Goal: Information Seeking & Learning: Learn about a topic

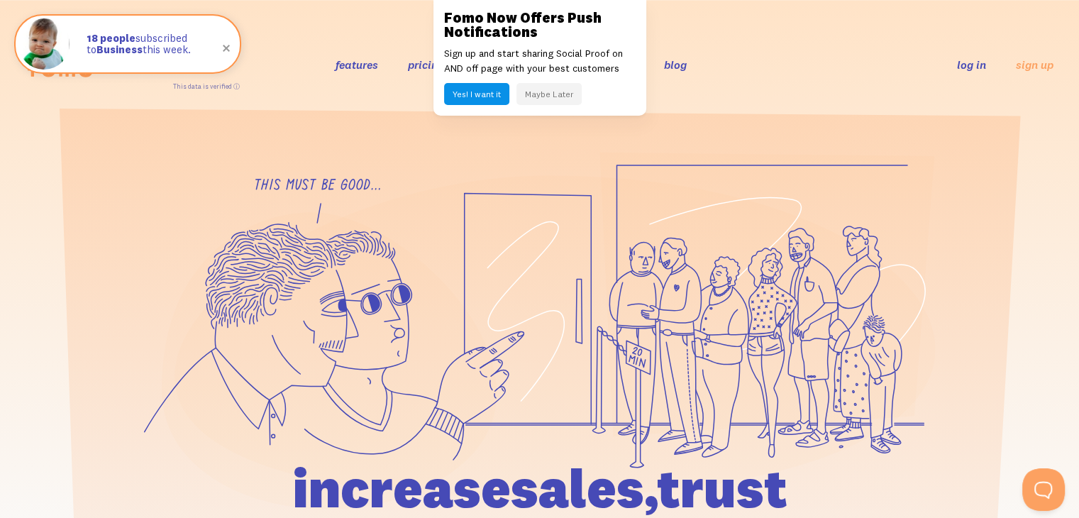
click at [566, 92] on button "Maybe Later" at bounding box center [548, 94] width 65 height 22
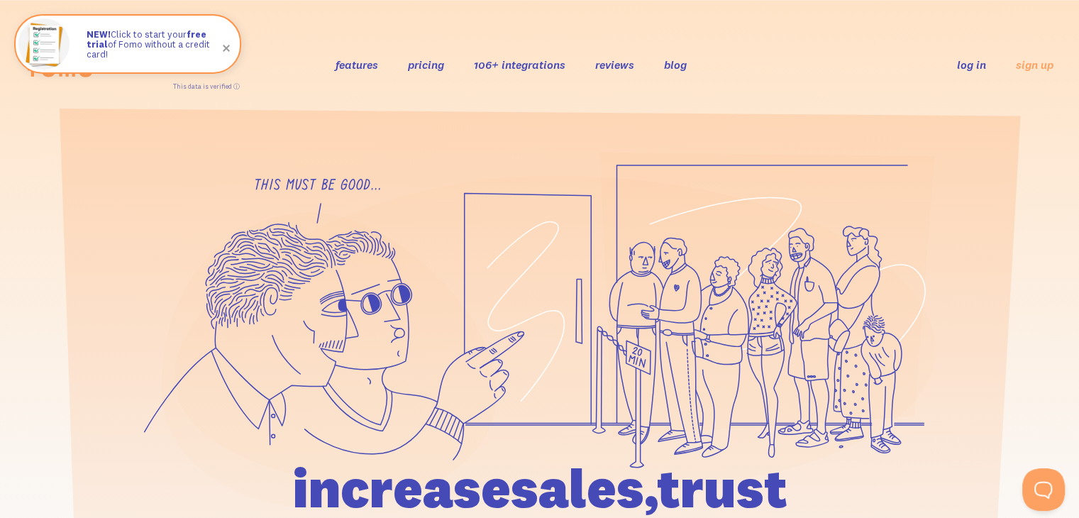
click at [534, 62] on link "106+ integrations" at bounding box center [519, 64] width 91 height 14
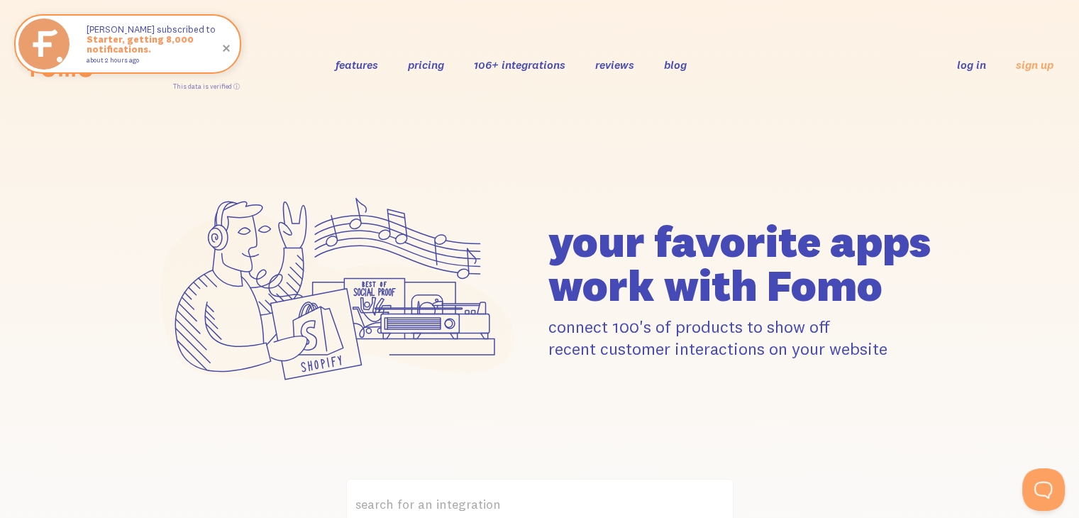
click at [363, 56] on div "features pricing 106+ integrations reviews blog log in sign up log in sign up" at bounding box center [540, 64] width 1028 height 38
click at [366, 59] on link "features" at bounding box center [356, 64] width 43 height 14
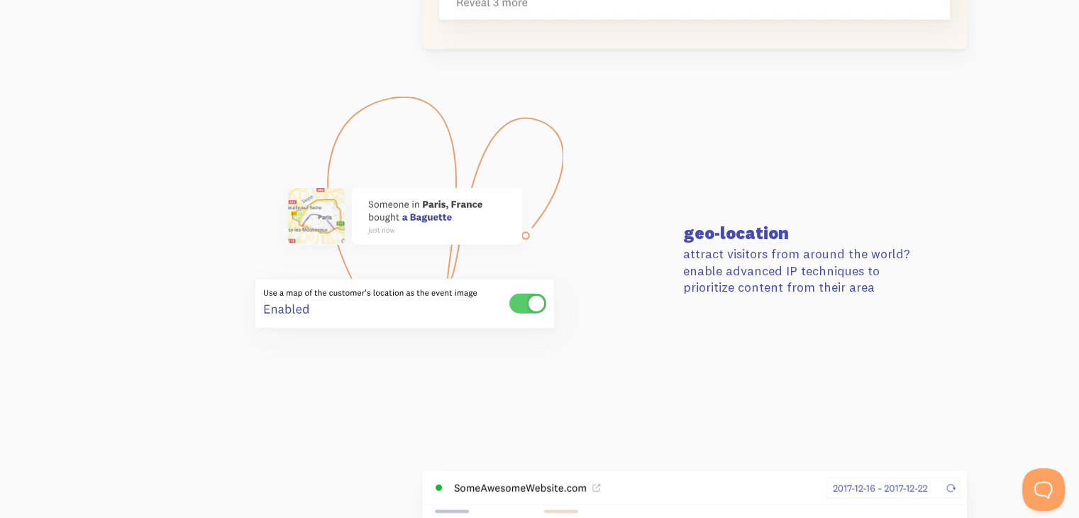
scroll to position [3475, 0]
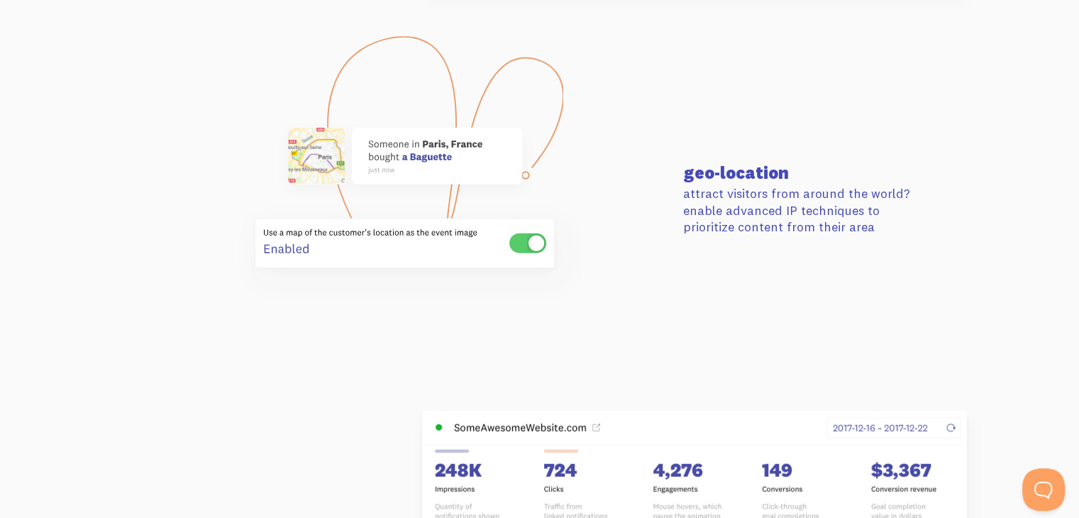
click at [521, 243] on use at bounding box center [527, 243] width 37 height 20
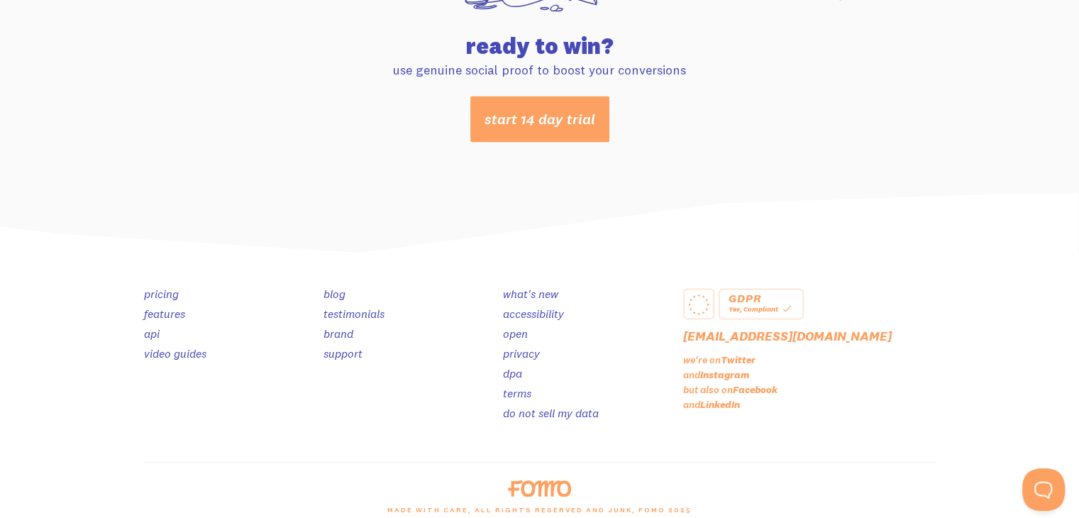
scroll to position [7601, 0]
